Goal: Task Accomplishment & Management: Manage account settings

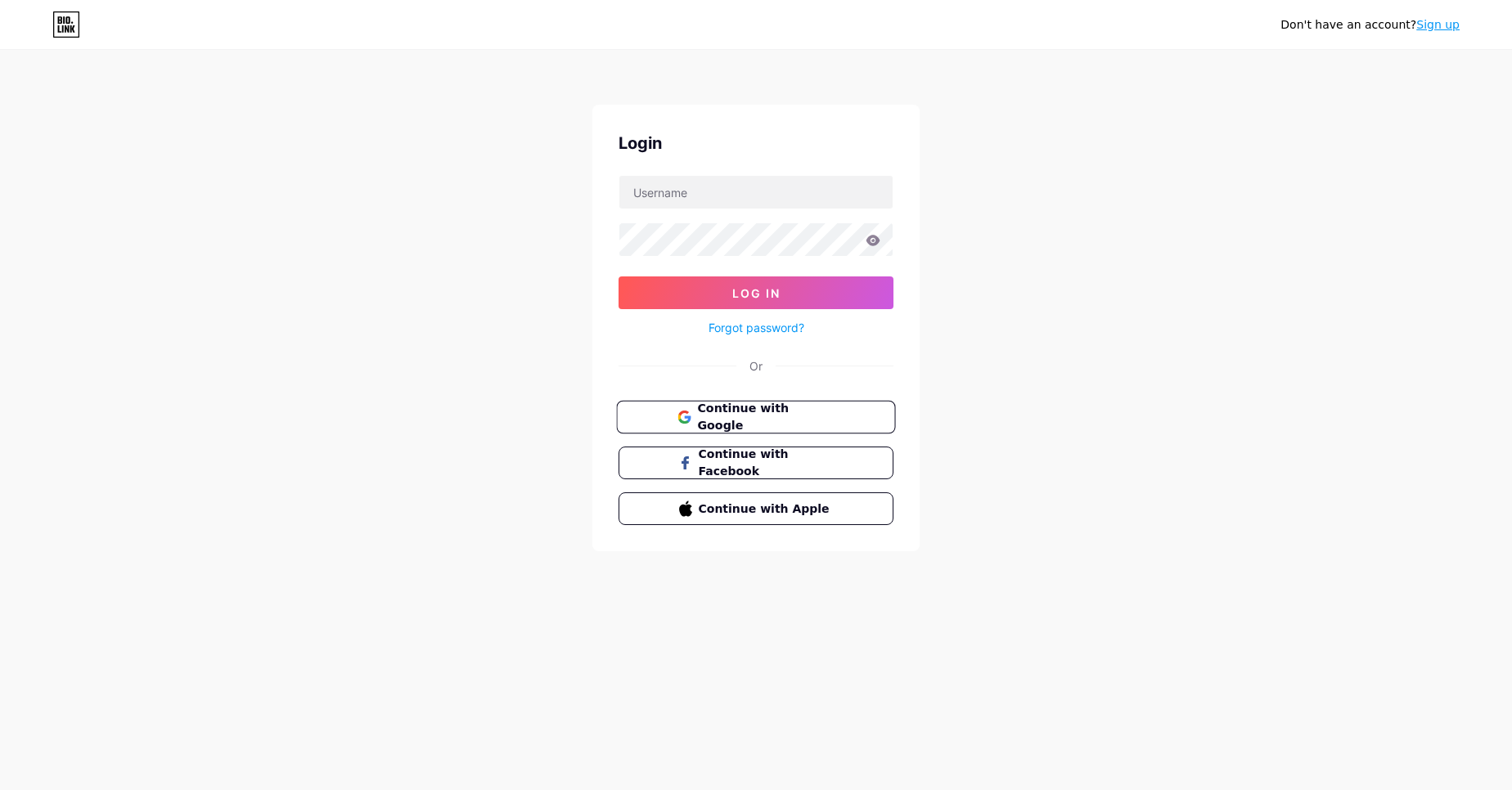
click at [767, 404] on button "Continue with Google" at bounding box center [755, 417] width 279 height 34
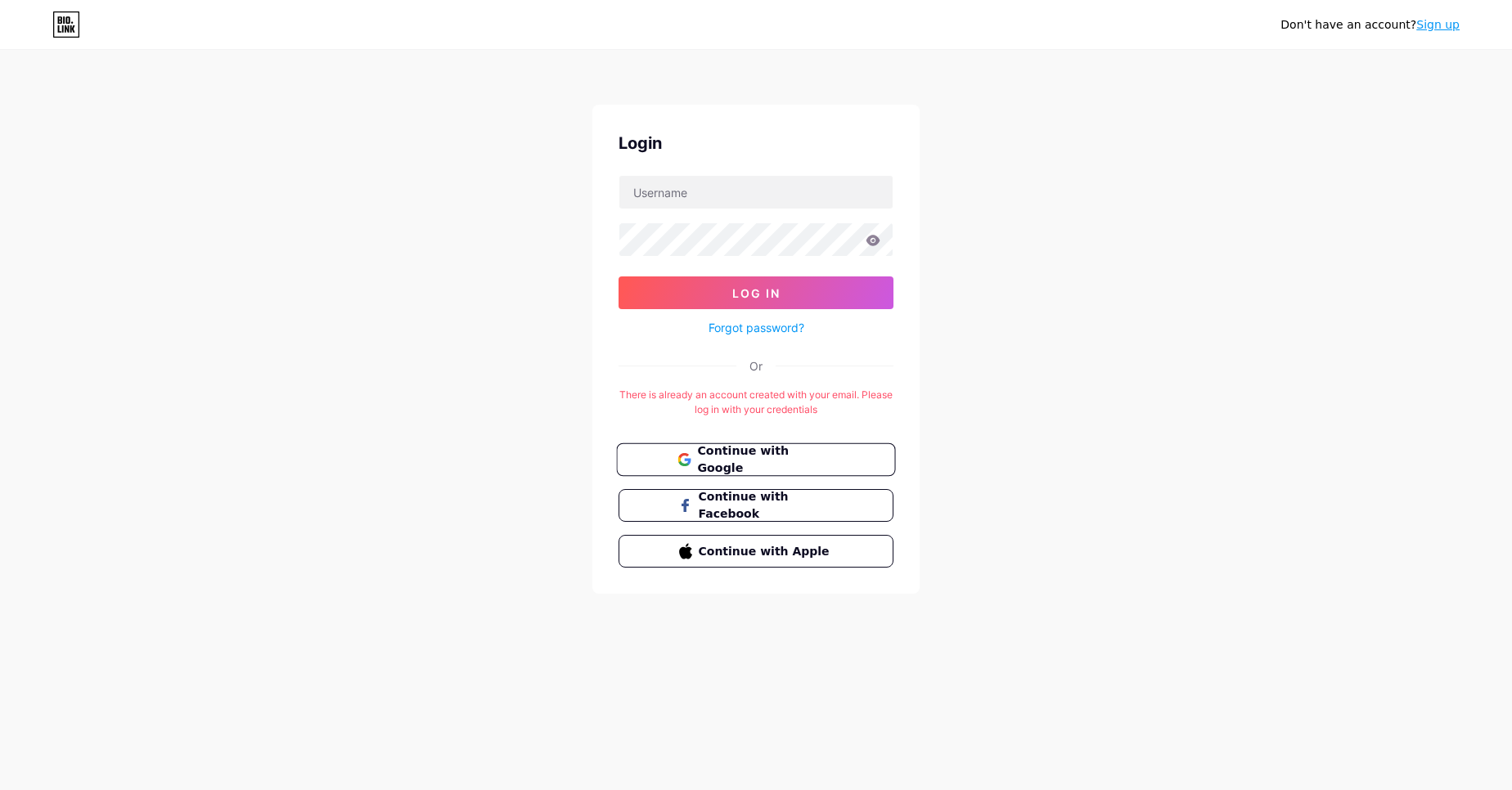
click at [742, 456] on span "Continue with Google" at bounding box center [765, 459] width 136 height 35
drag, startPoint x: 770, startPoint y: 186, endPoint x: 757, endPoint y: 194, distance: 15.3
click at [765, 186] on input "text" at bounding box center [756, 192] width 273 height 33
type input "[EMAIL_ADDRESS][DOMAIN_NAME]"
click at [709, 310] on div "Forgot password?" at bounding box center [756, 323] width 275 height 29
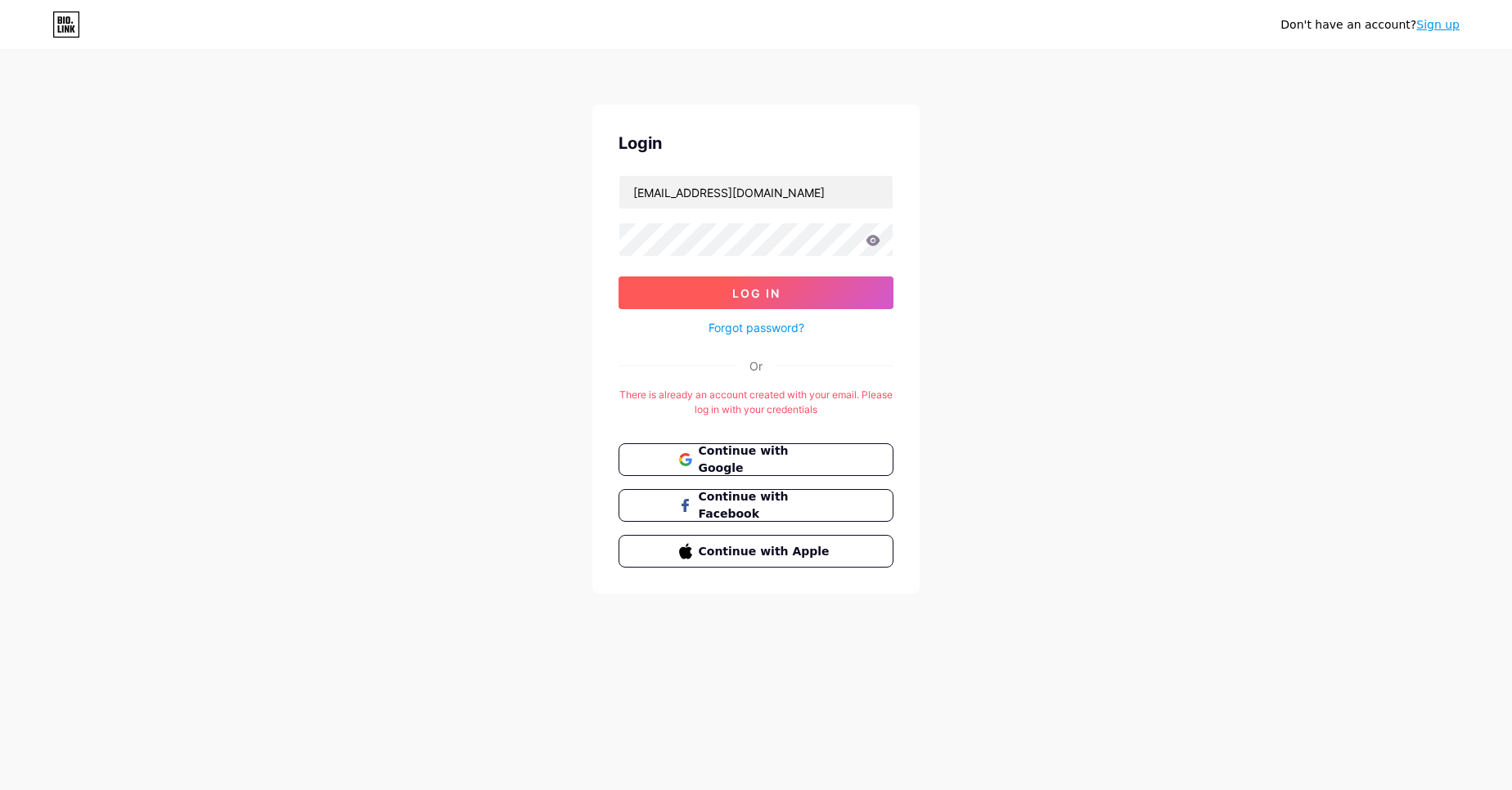
click at [714, 295] on button "Log In" at bounding box center [756, 293] width 275 height 33
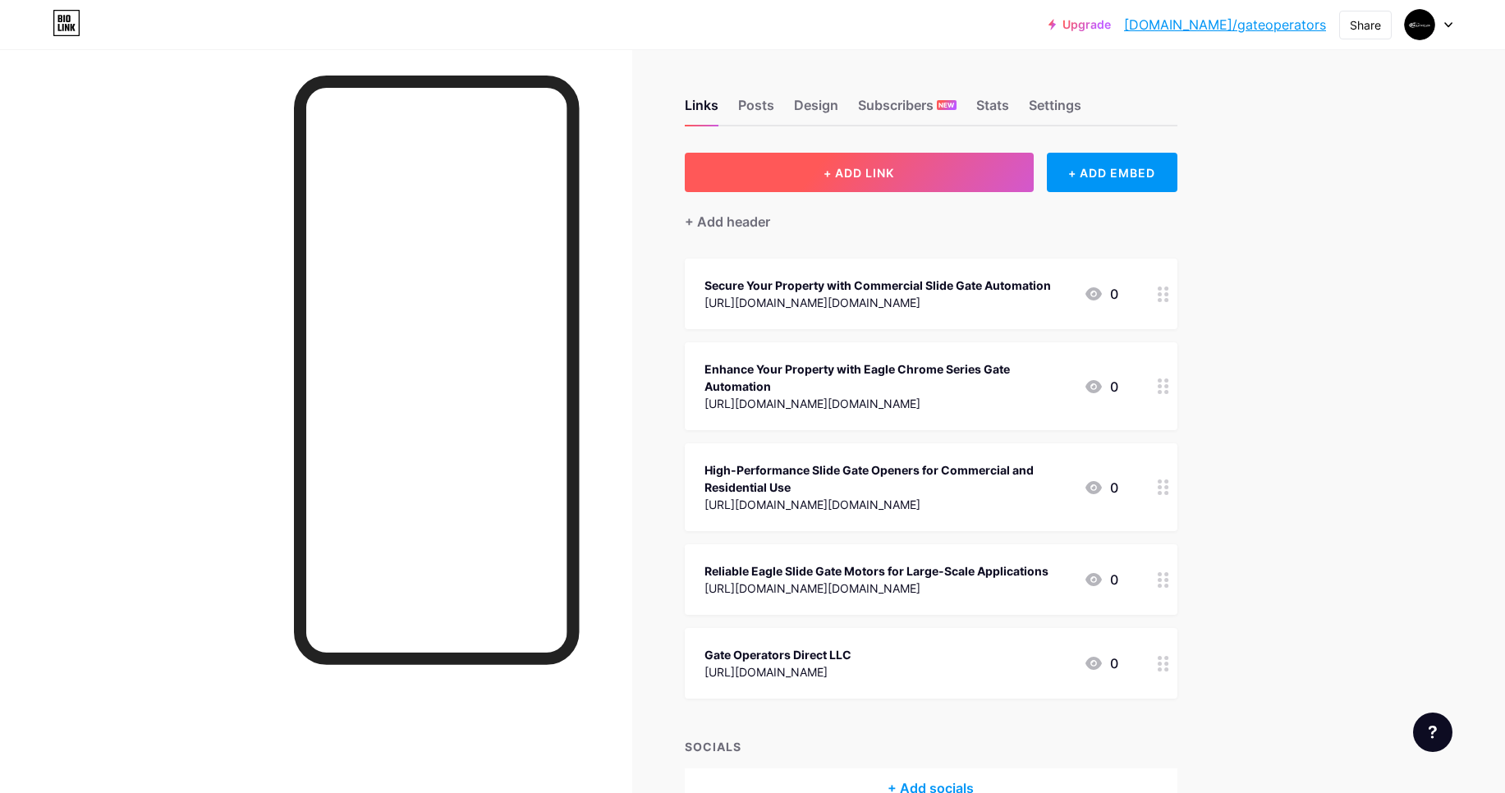
click at [891, 175] on span "+ ADD LINK" at bounding box center [859, 173] width 71 height 14
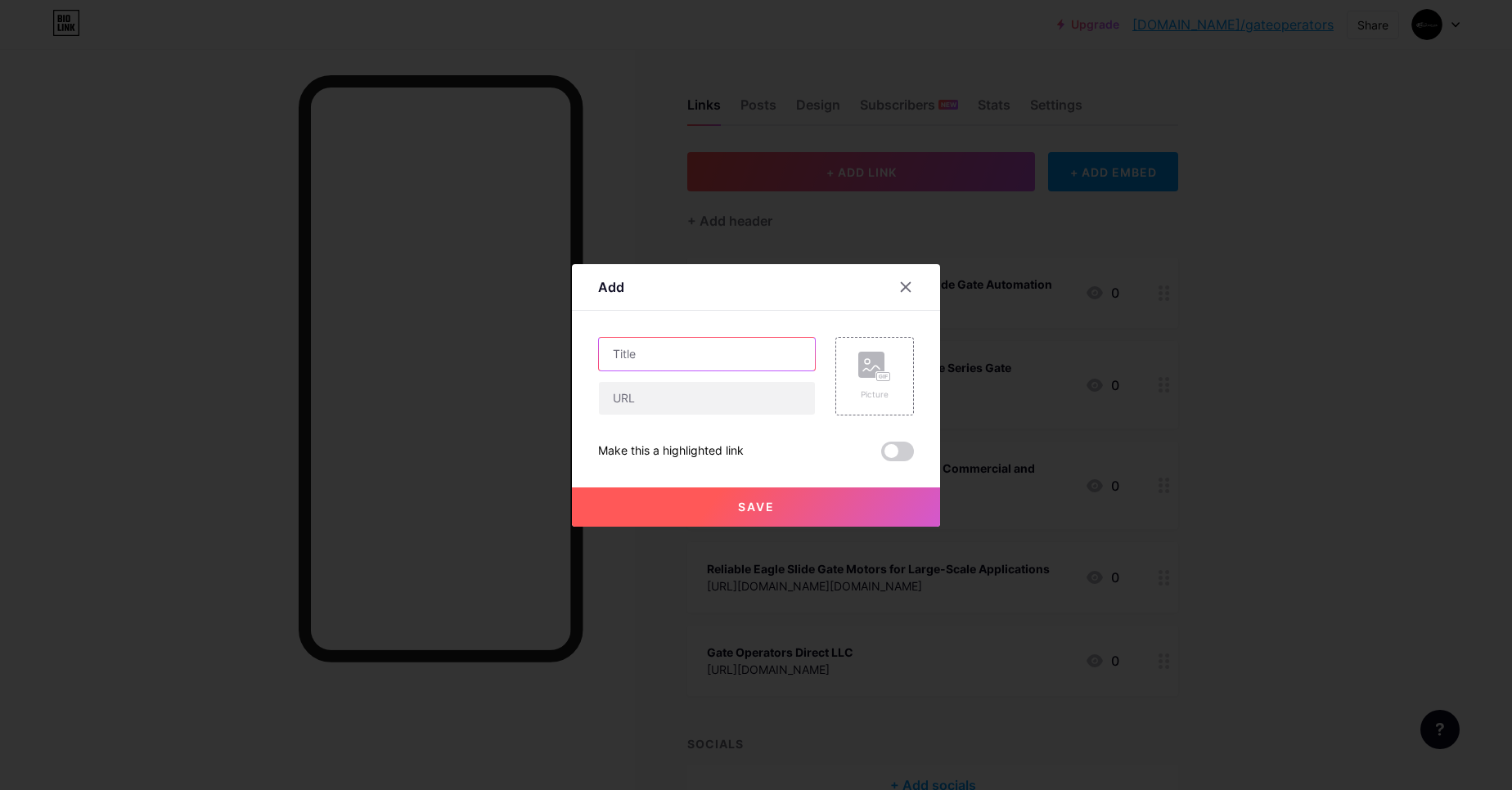
click at [670, 355] on input "text" at bounding box center [706, 354] width 216 height 33
paste input "Affordable Access Control Gate Systems with Free US Shipping"
type input "Affordable Access Control Gate Systems with Free US Shipping"
drag, startPoint x: 652, startPoint y: 408, endPoint x: 652, endPoint y: 369, distance: 39.0
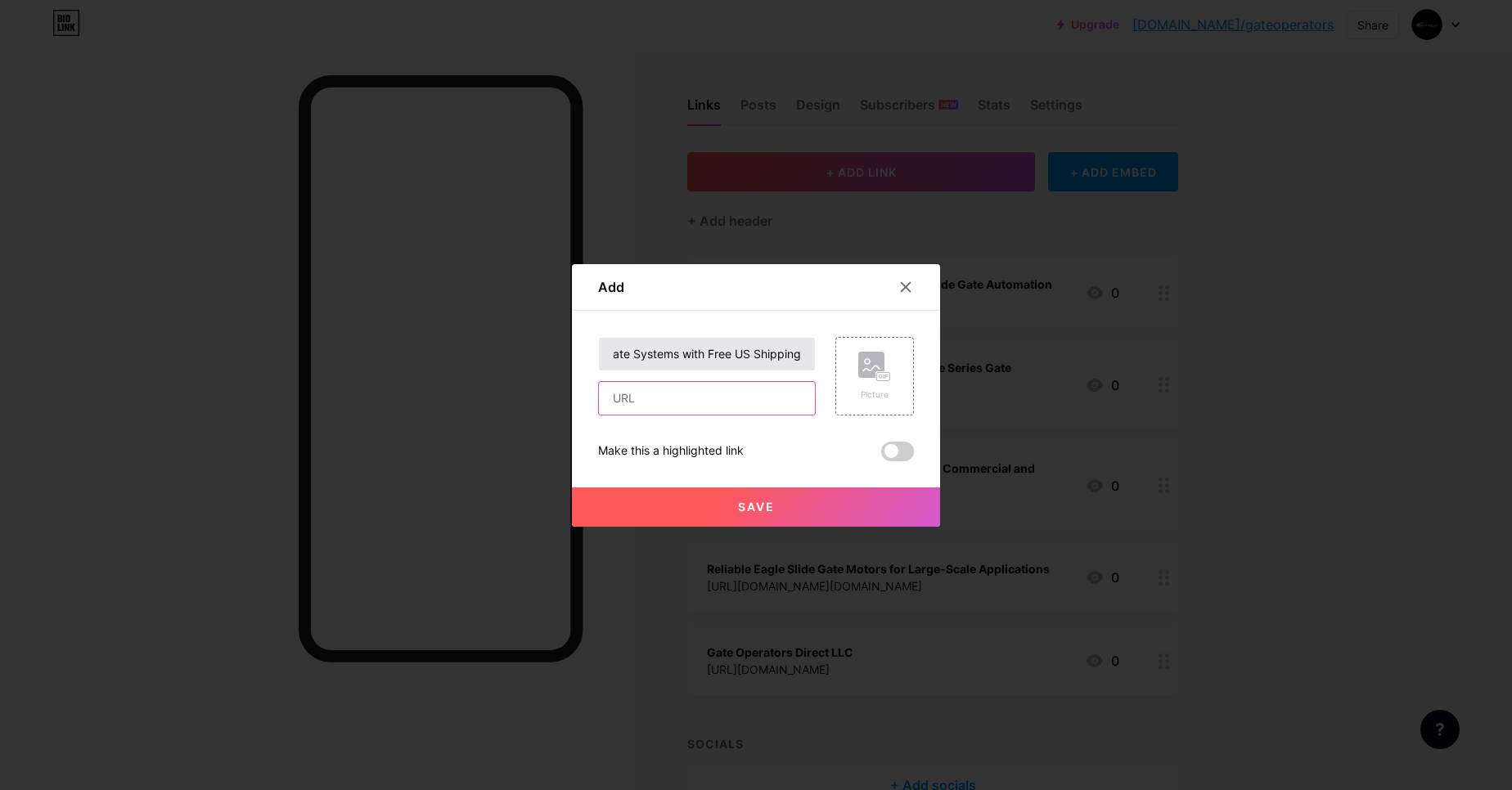
click at [652, 409] on input "text" at bounding box center [706, 398] width 216 height 33
paste input "https://medium.com/@gate.directusaoperators/affordable-access-control-gate-syst…"
type input "https://medium.com/@gate.directusaoperators/affordable-access-control-gate-syst…"
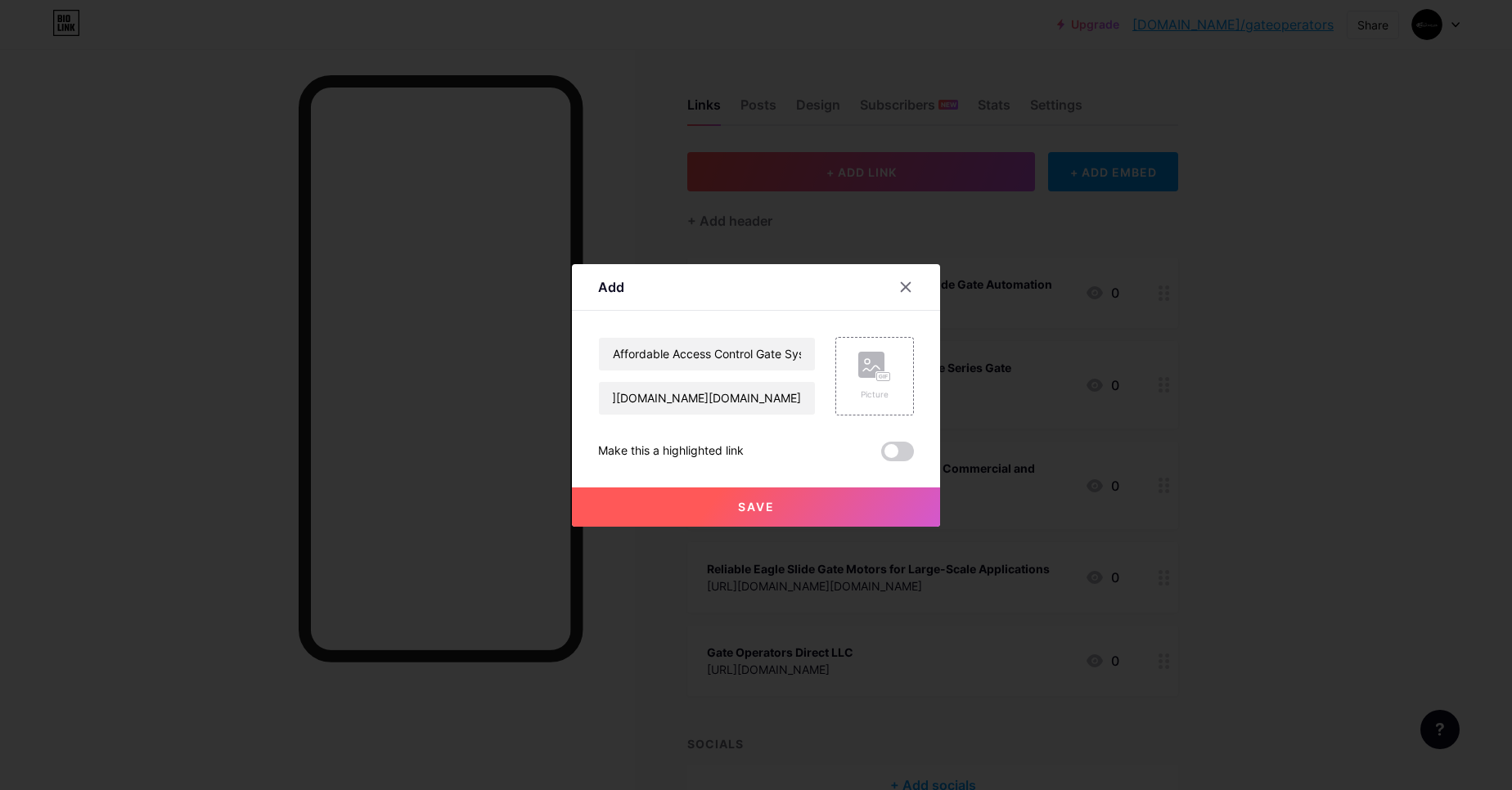
click at [762, 515] on button "Save" at bounding box center [756, 506] width 369 height 39
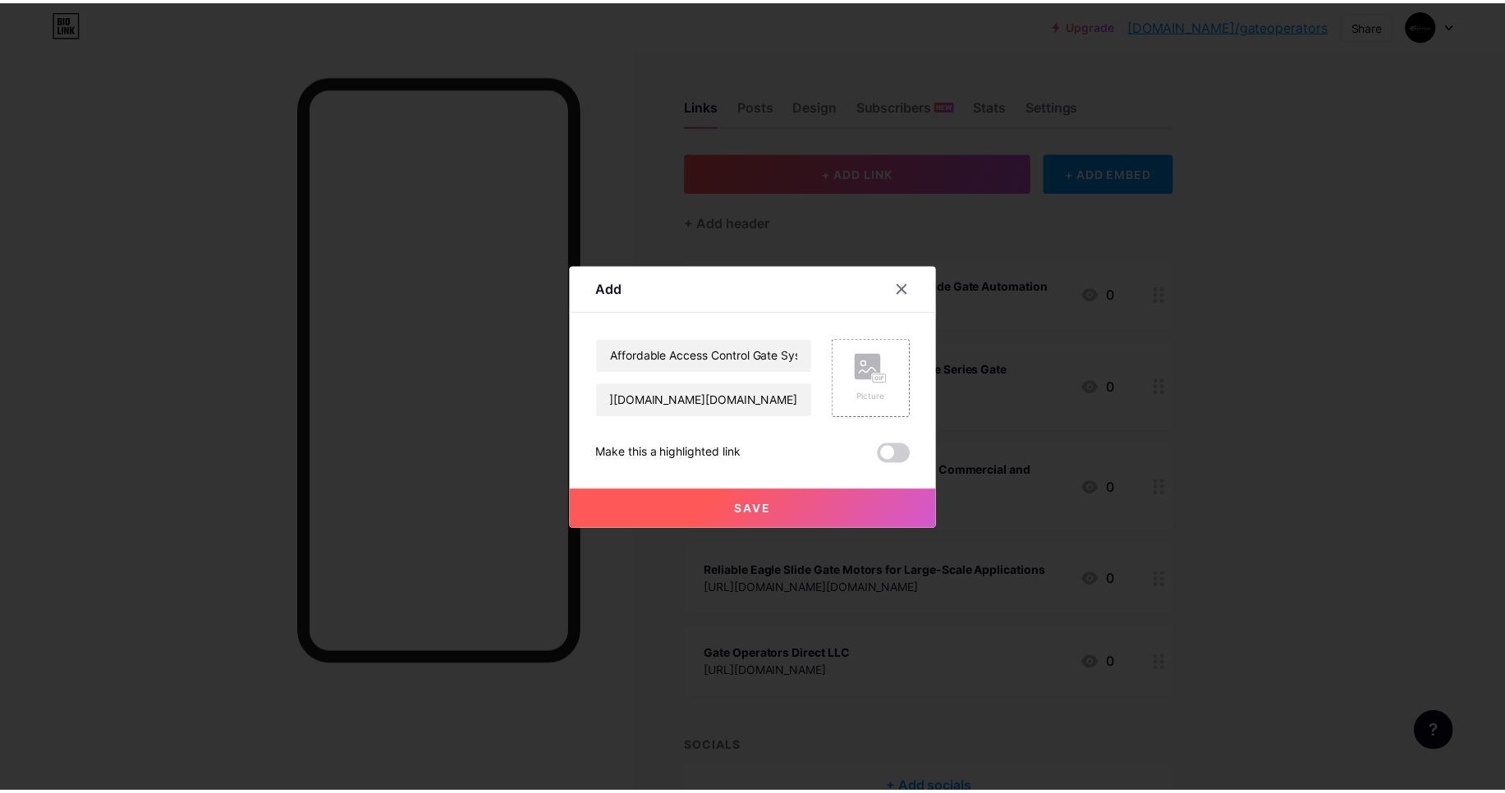
scroll to position [0, 0]
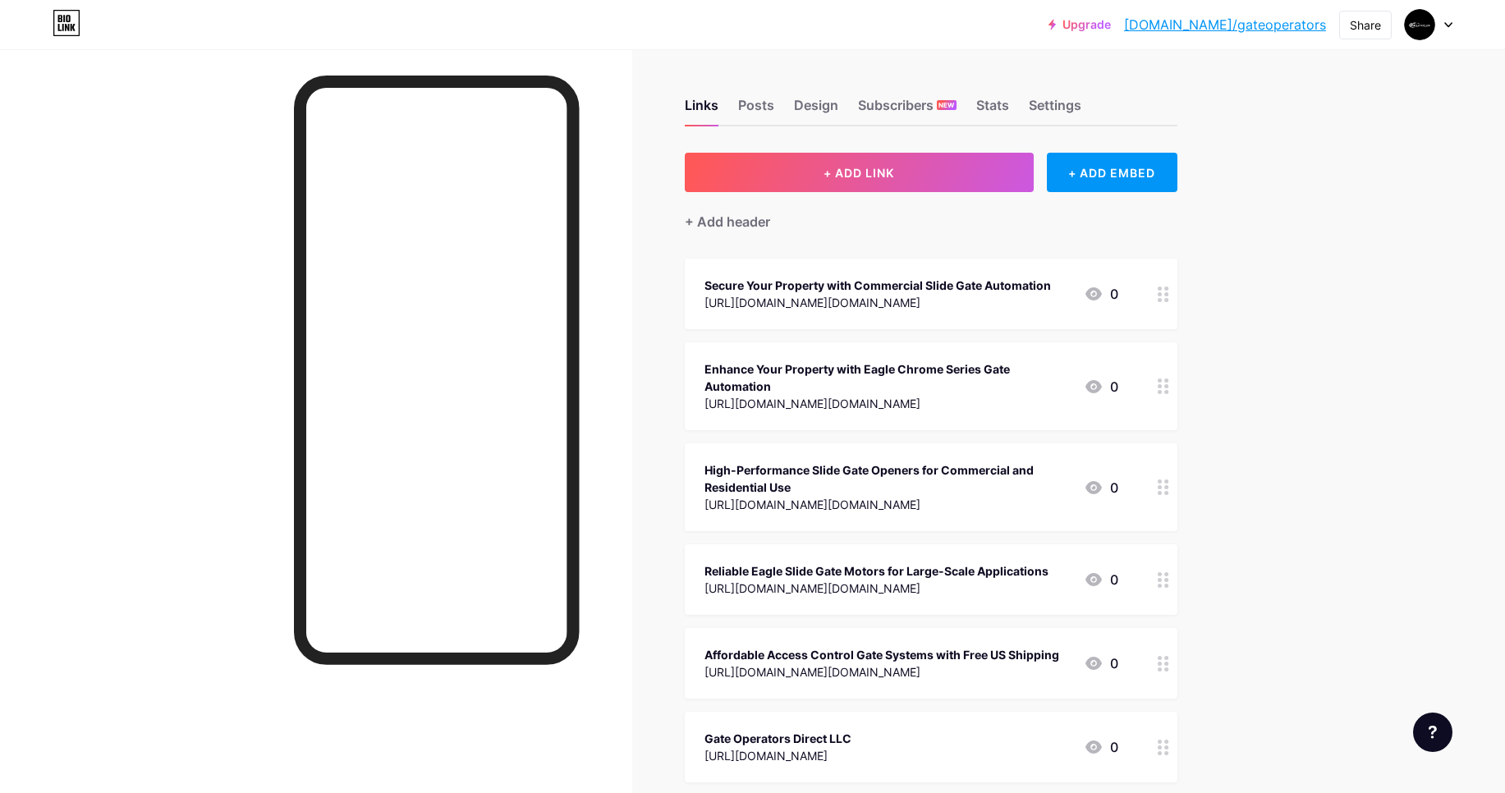
click at [1228, 24] on link "bio.link/gateoperators" at bounding box center [1225, 25] width 202 height 20
